Goal: Navigation & Orientation: Find specific page/section

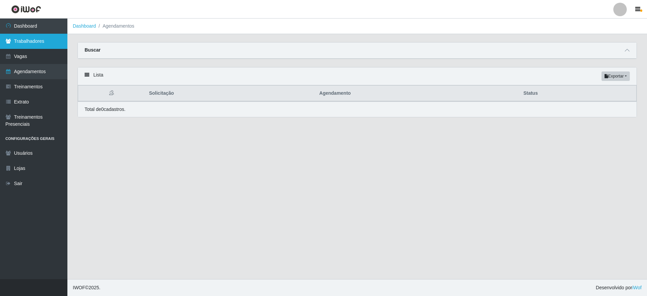
click at [43, 40] on link "Trabalhadores" at bounding box center [33, 41] width 67 height 15
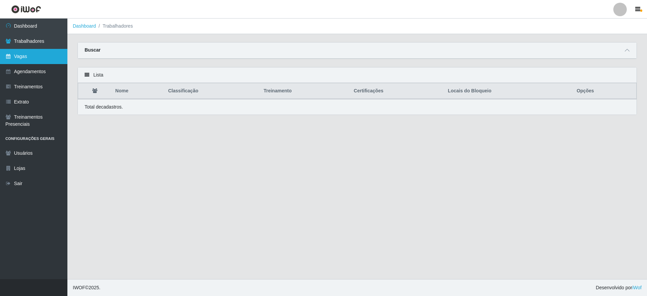
click at [27, 58] on link "Vagas" at bounding box center [33, 56] width 67 height 15
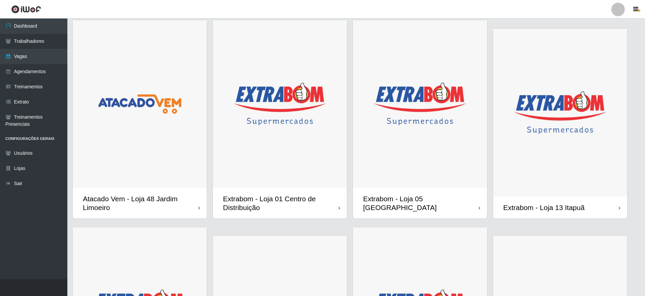
scroll to position [220, 0]
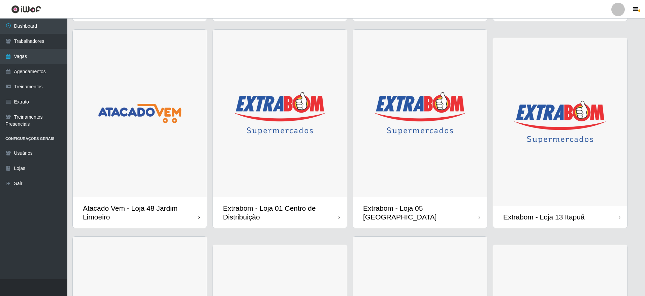
click at [596, 96] on img at bounding box center [560, 122] width 134 height 168
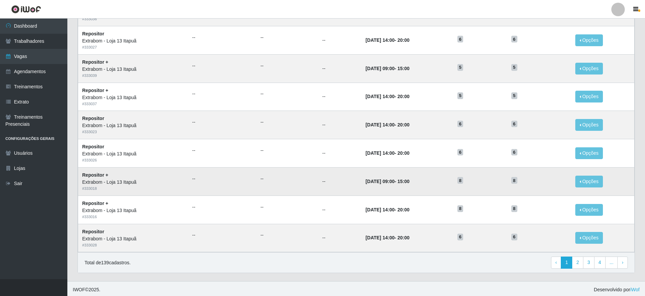
scroll to position [275, 0]
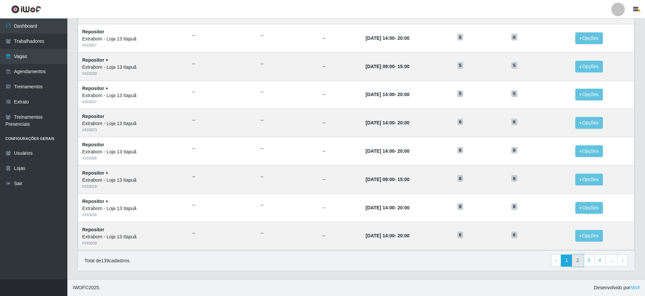
click at [575, 259] on link "2" at bounding box center [577, 260] width 11 height 12
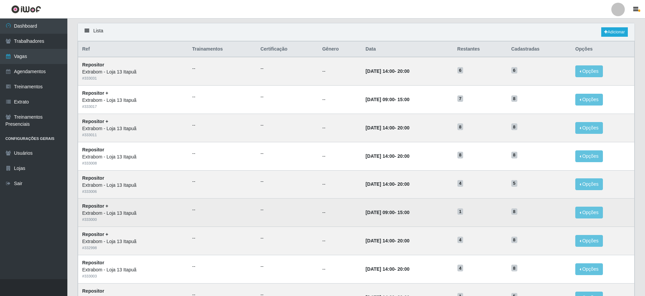
scroll to position [23, 0]
